Goal: Task Accomplishment & Management: Use online tool/utility

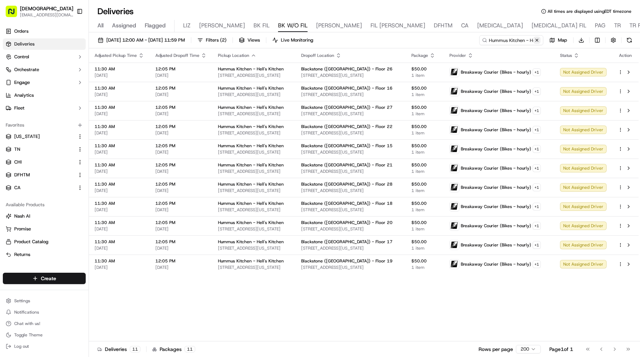
click at [538, 40] on button at bounding box center [536, 40] width 7 height 7
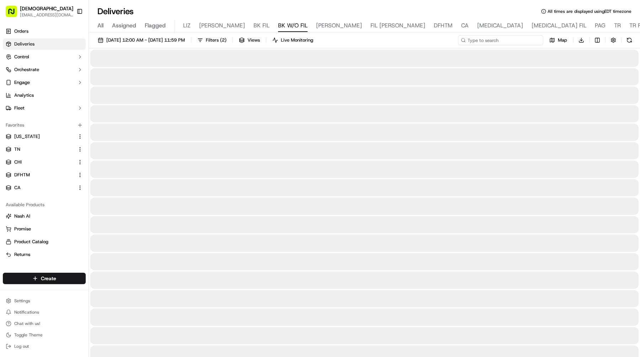
click at [522, 38] on input at bounding box center [500, 40] width 85 height 10
paste input "375°"
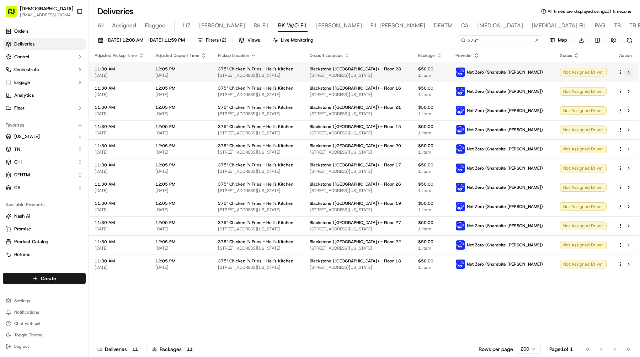
type input "375°"
click at [627, 70] on button at bounding box center [628, 72] width 9 height 9
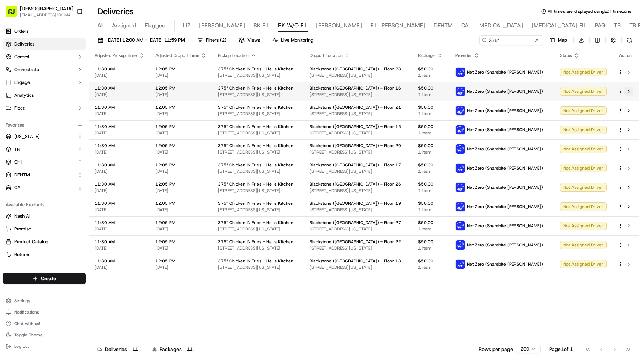
click at [630, 93] on button at bounding box center [628, 91] width 9 height 9
click at [627, 112] on button at bounding box center [628, 110] width 9 height 9
click at [626, 125] on button at bounding box center [628, 129] width 9 height 9
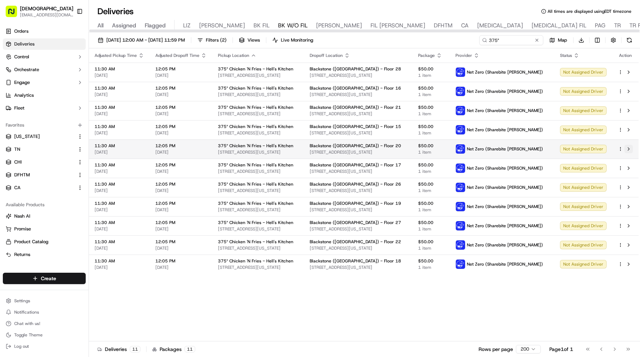
click at [627, 148] on button at bounding box center [628, 149] width 9 height 9
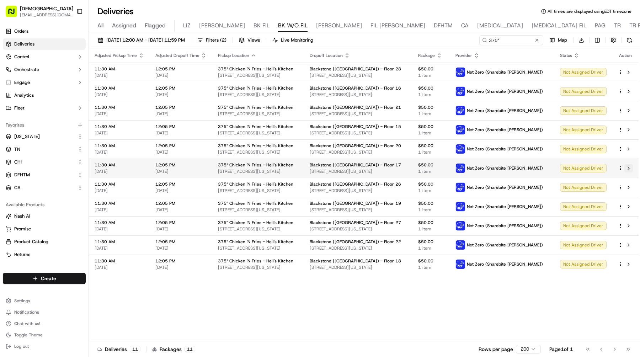
click at [631, 167] on button at bounding box center [628, 168] width 9 height 9
click at [628, 189] on button at bounding box center [628, 187] width 9 height 9
click at [628, 207] on button at bounding box center [628, 206] width 9 height 9
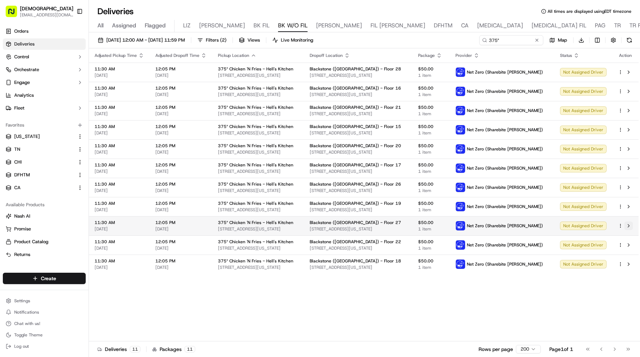
click at [630, 229] on button at bounding box center [628, 225] width 9 height 9
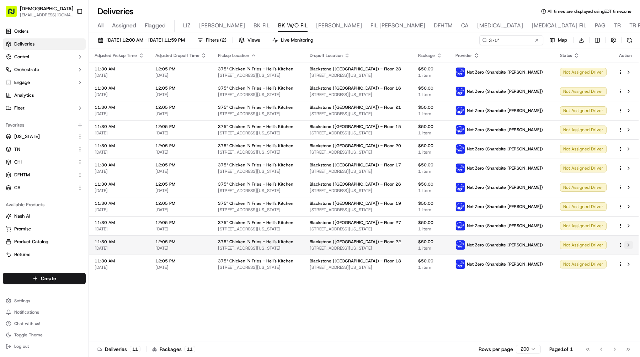
click at [629, 243] on button at bounding box center [628, 245] width 9 height 9
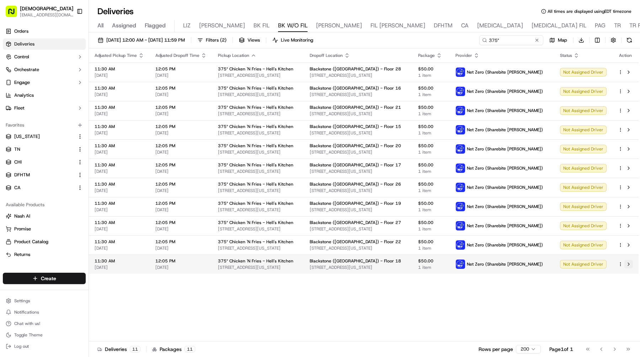
click at [631, 267] on button at bounding box center [628, 264] width 9 height 9
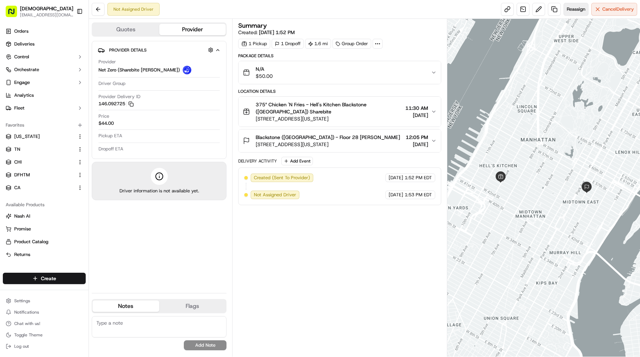
click at [577, 5] on button "Reassign" at bounding box center [575, 9] width 25 height 13
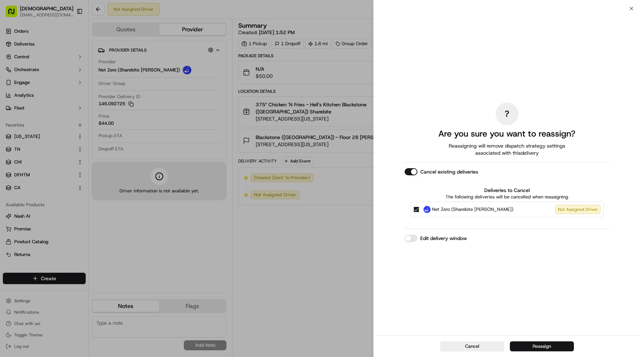
click at [544, 346] on button "Reassign" at bounding box center [542, 346] width 64 height 10
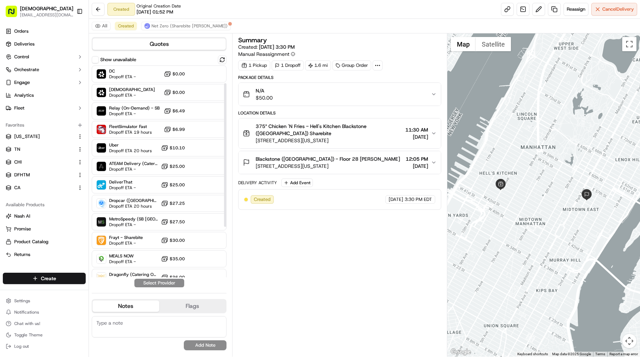
scroll to position [101, 0]
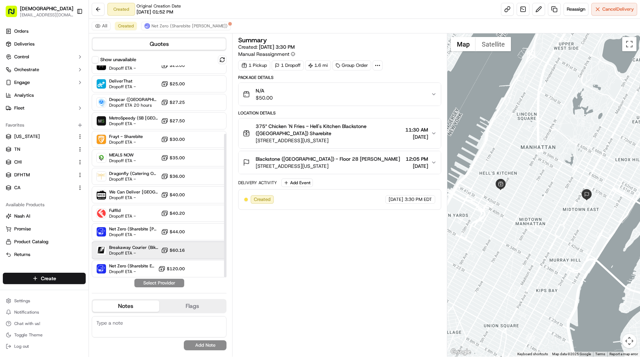
click at [165, 244] on div "Breakaway Courier (Bikes - hourly) Dropoff ETA - $60.16" at bounding box center [159, 250] width 135 height 17
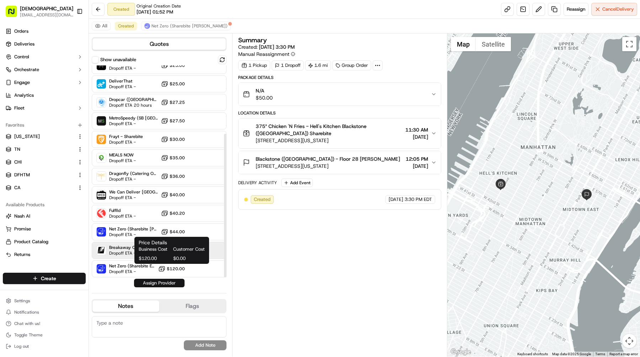
click at [167, 282] on button "Assign Provider" at bounding box center [159, 283] width 50 height 9
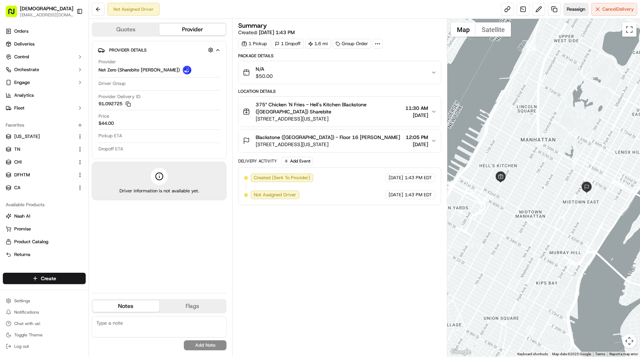
click at [572, 11] on span "Reassign" at bounding box center [575, 9] width 18 height 6
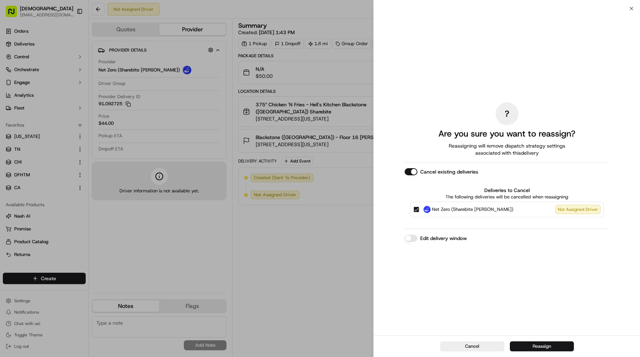
click at [524, 348] on button "Reassign" at bounding box center [542, 346] width 64 height 10
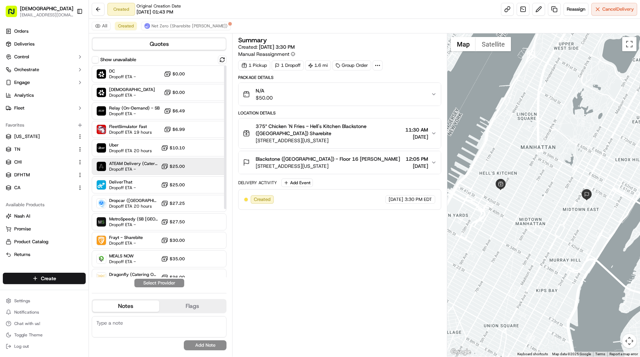
scroll to position [101, 0]
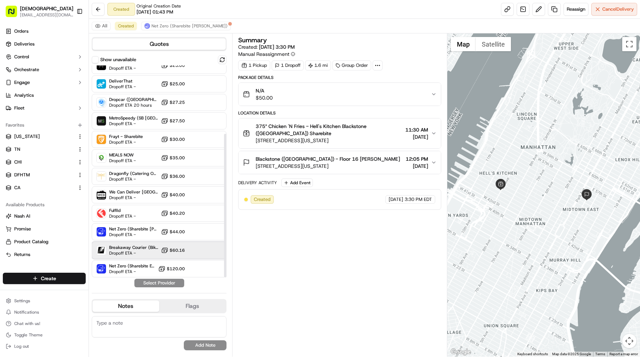
click at [142, 257] on div "Breakaway Courier (Bikes - hourly) Dropoff ETA - $60.16" at bounding box center [159, 250] width 135 height 17
click at [162, 283] on button "Assign Provider" at bounding box center [159, 283] width 50 height 9
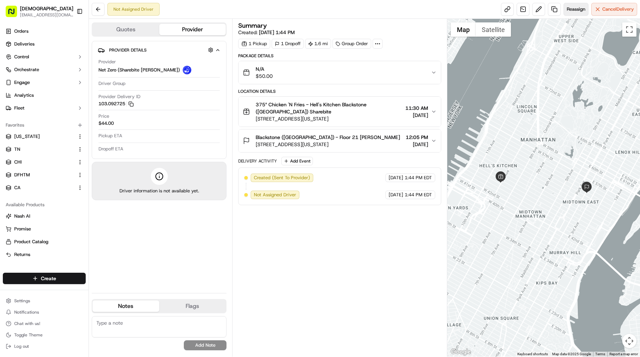
click at [567, 6] on span "Reassign" at bounding box center [575, 9] width 18 height 6
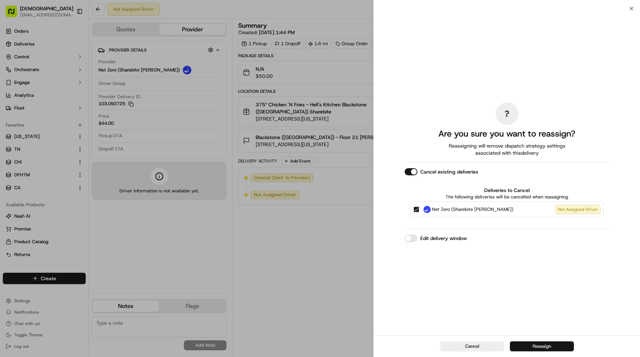
click at [519, 343] on button "Reassign" at bounding box center [542, 346] width 64 height 10
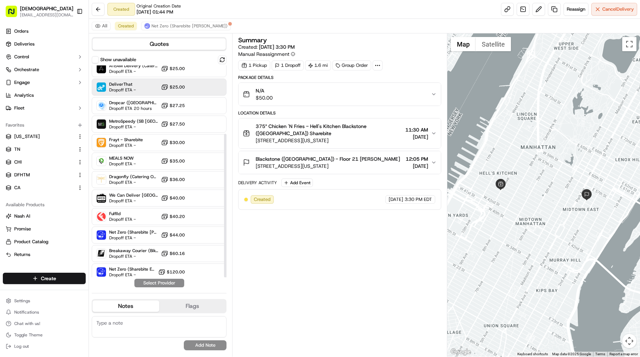
scroll to position [101, 0]
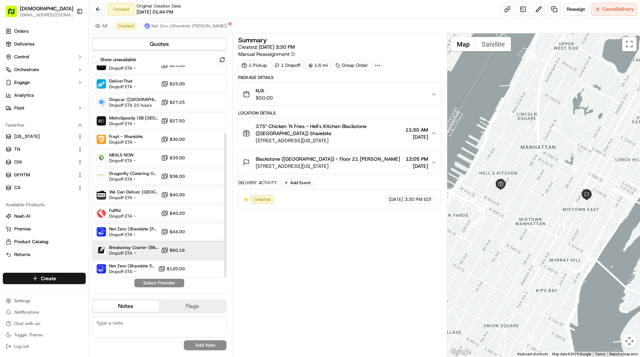
click at [136, 250] on span "Dropoff ETA -" at bounding box center [133, 253] width 49 height 6
click at [155, 281] on button "Assign Provider" at bounding box center [159, 283] width 50 height 9
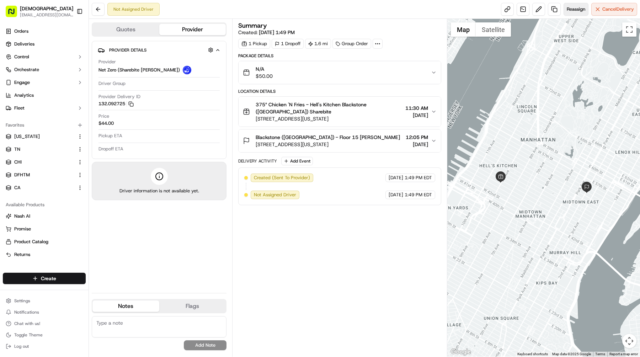
click at [576, 13] on button "Reassign" at bounding box center [575, 9] width 25 height 13
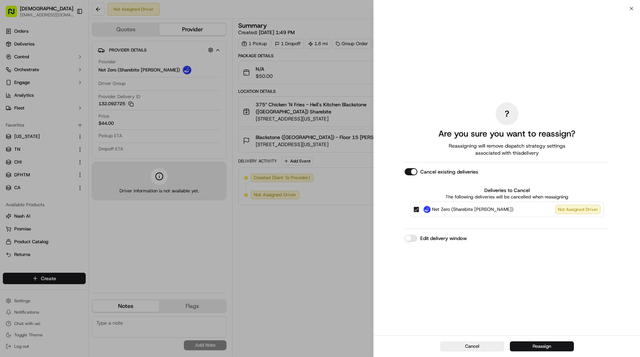
click at [531, 341] on button "Reassign" at bounding box center [542, 346] width 64 height 10
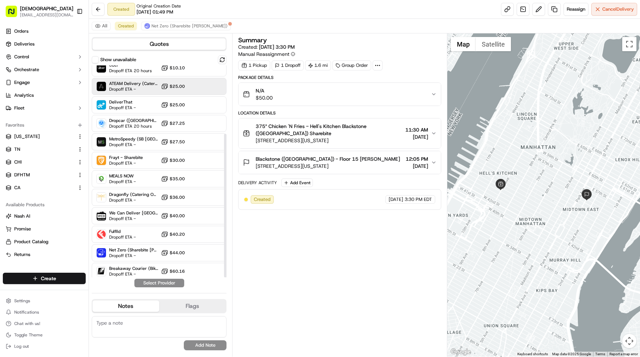
scroll to position [101, 0]
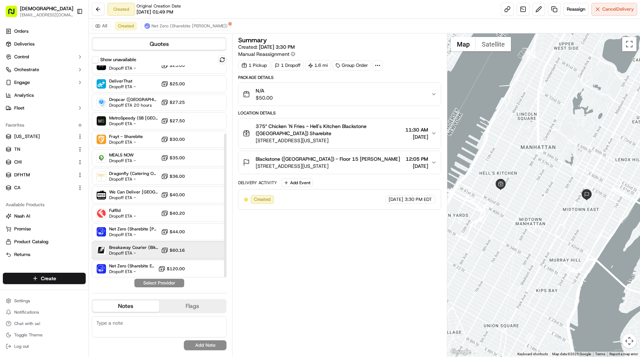
click at [136, 247] on span "Breakaway Courier (Bikes - hourly)" at bounding box center [133, 247] width 49 height 6
click at [155, 285] on button "Assign Provider" at bounding box center [159, 283] width 50 height 9
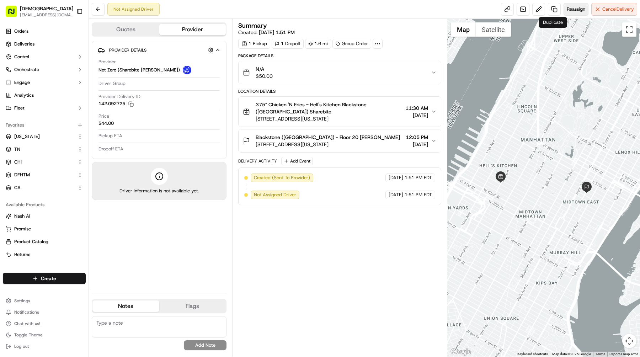
click at [567, 8] on span "Reassign" at bounding box center [575, 9] width 18 height 6
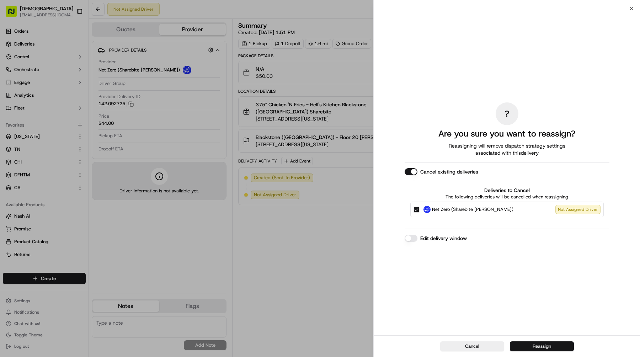
click at [537, 341] on button "Reassign" at bounding box center [542, 346] width 64 height 10
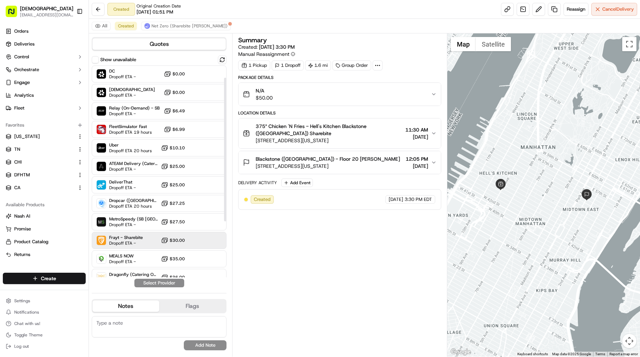
scroll to position [101, 0]
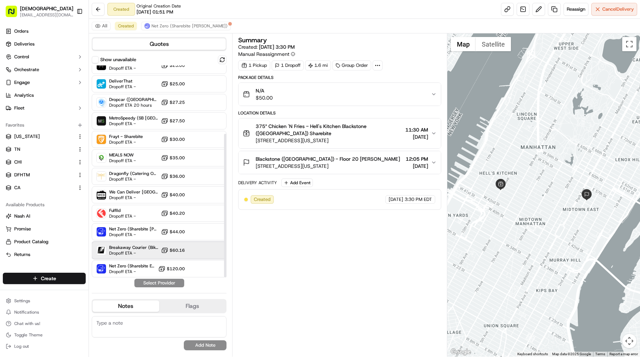
click at [129, 257] on div "Breakaway Courier (Bikes - hourly) Dropoff ETA - $60.16" at bounding box center [159, 250] width 135 height 17
click at [155, 279] on button "Assign Provider" at bounding box center [159, 283] width 50 height 9
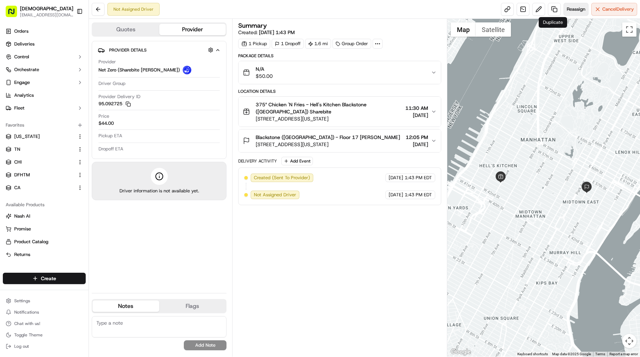
click at [571, 14] on button "Reassign" at bounding box center [575, 9] width 25 height 13
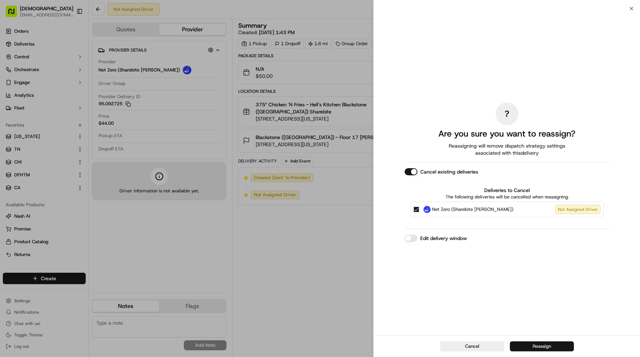
click at [534, 346] on button "Reassign" at bounding box center [542, 346] width 64 height 10
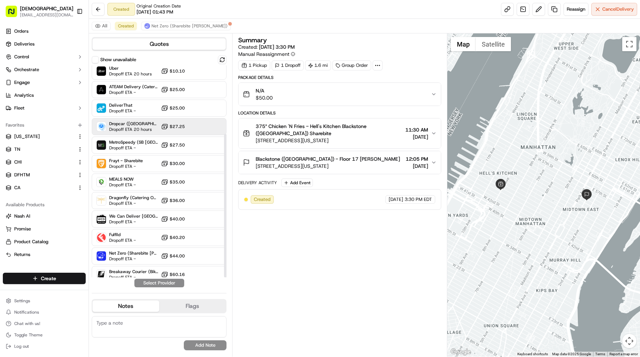
scroll to position [101, 0]
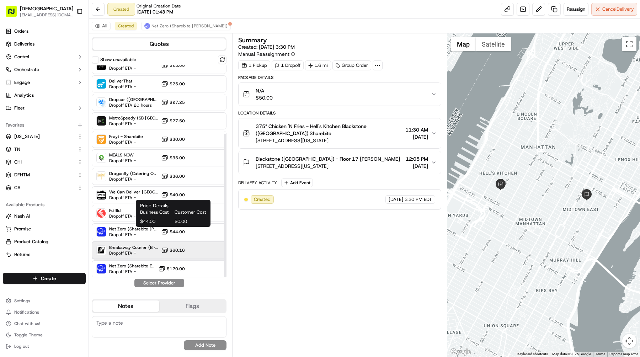
click at [159, 249] on div "Breakaway Courier (Bikes - hourly) Dropoff ETA - $60.16" at bounding box center [159, 250] width 135 height 17
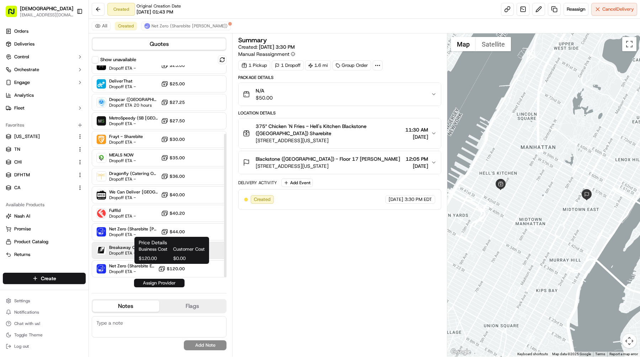
click at [165, 284] on button "Assign Provider" at bounding box center [159, 283] width 50 height 9
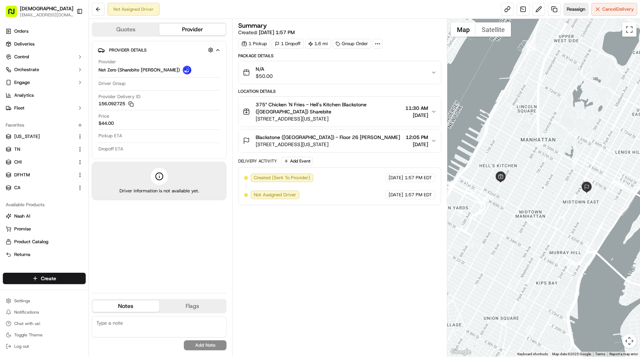
click at [571, 7] on span "Reassign" at bounding box center [575, 9] width 18 height 6
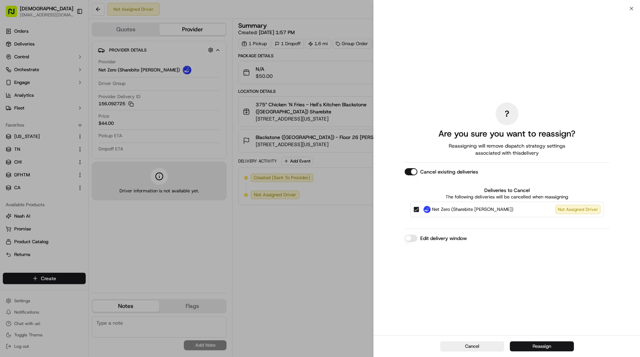
click at [532, 341] on button "Reassign" at bounding box center [542, 346] width 64 height 10
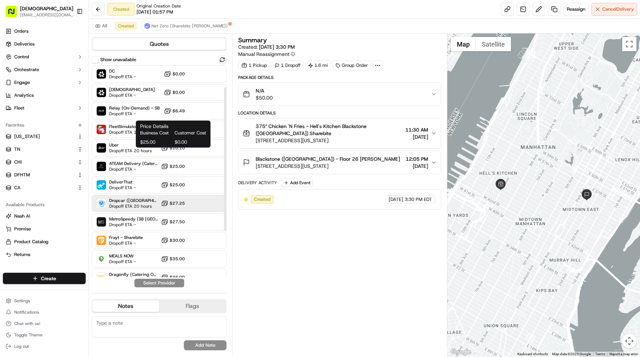
scroll to position [101, 0]
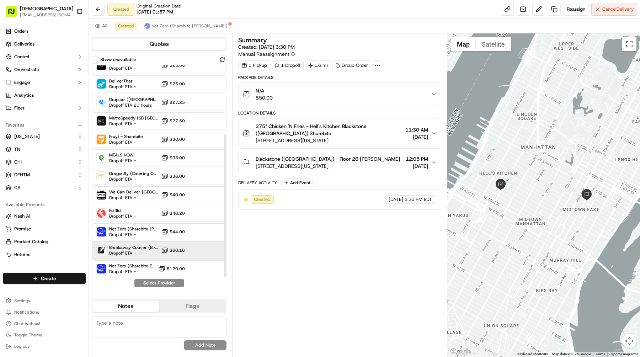
click at [158, 247] on span "Breakaway Courier (Bikes - hourly)" at bounding box center [133, 247] width 49 height 6
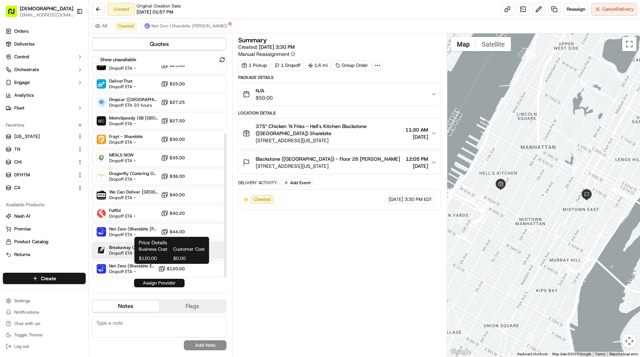
click at [159, 283] on button "Assign Provider" at bounding box center [159, 283] width 50 height 9
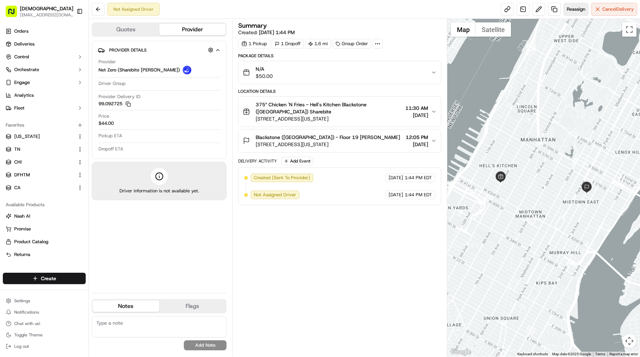
click at [583, 11] on span "Reassign" at bounding box center [575, 9] width 18 height 6
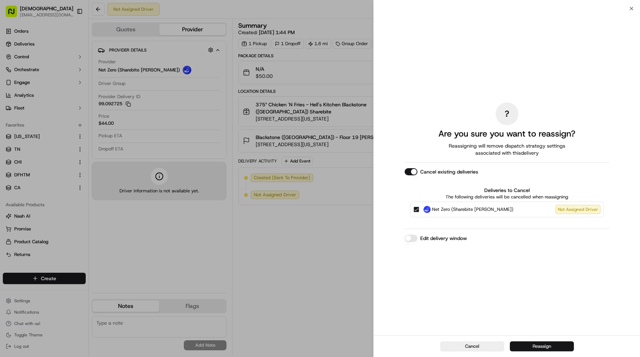
click at [534, 346] on button "Reassign" at bounding box center [542, 346] width 64 height 10
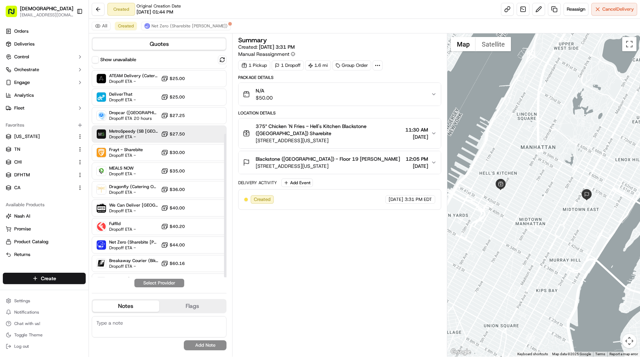
scroll to position [101, 0]
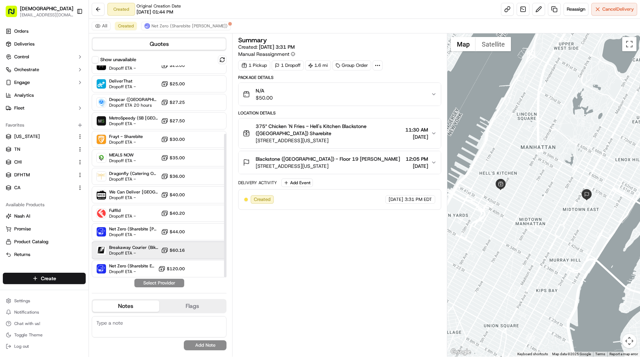
click at [153, 248] on span "Breakaway Courier (Bikes - hourly)" at bounding box center [133, 247] width 49 height 6
click at [157, 284] on button "Assign Provider" at bounding box center [159, 283] width 50 height 9
